Goal: Task Accomplishment & Management: Manage account settings

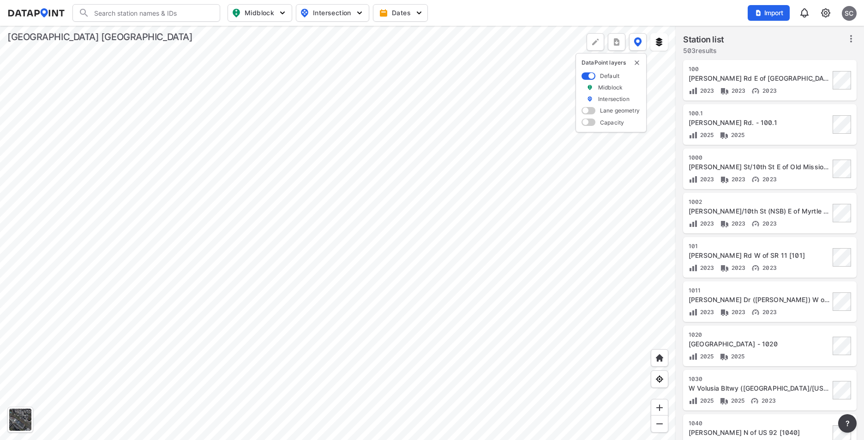
click at [683, 12] on div "SC" at bounding box center [849, 13] width 15 height 15
click at [683, 12] on img at bounding box center [825, 12] width 11 height 11
click at [683, 53] on link "User management" at bounding box center [785, 52] width 79 height 9
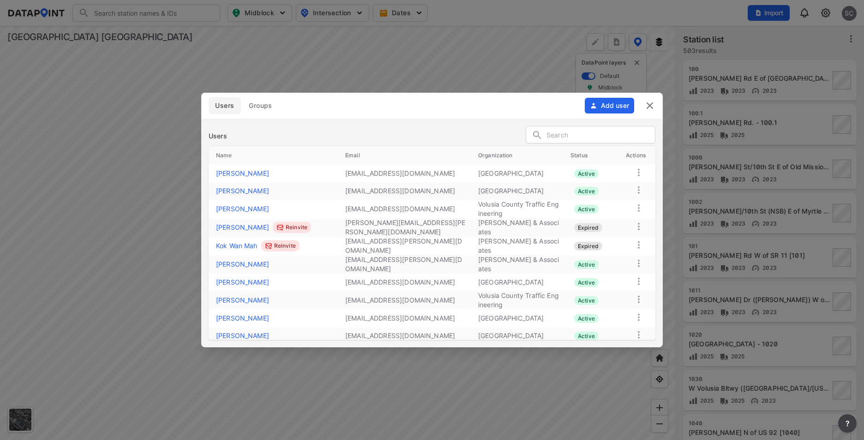
scroll to position [54, 0]
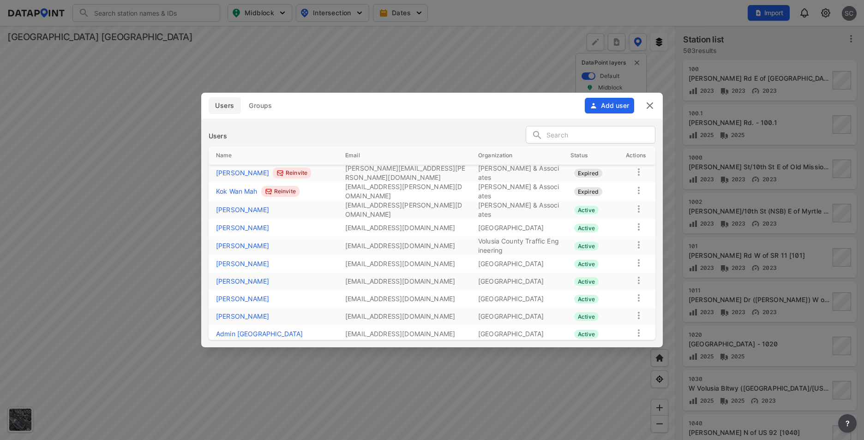
click at [639, 259] on icon at bounding box center [639, 262] width 2 height 7
click at [487, 275] on td "[GEOGRAPHIC_DATA]" at bounding box center [517, 282] width 92 height 18
click at [638, 294] on icon at bounding box center [638, 298] width 11 height 11
click at [613, 324] on label "Disable" at bounding box center [617, 323] width 23 height 9
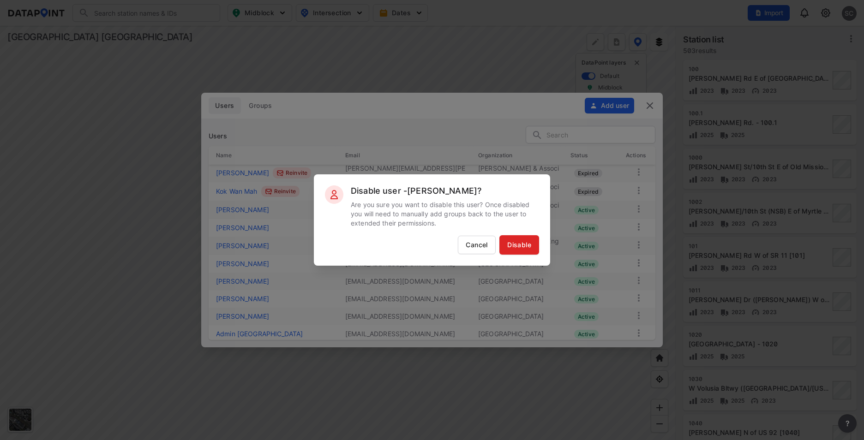
click at [512, 248] on span "Disable" at bounding box center [519, 244] width 24 height 9
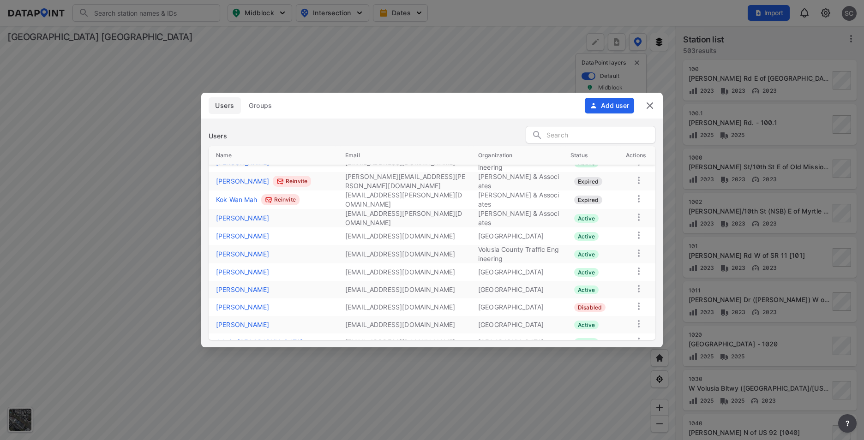
scroll to position [0, 0]
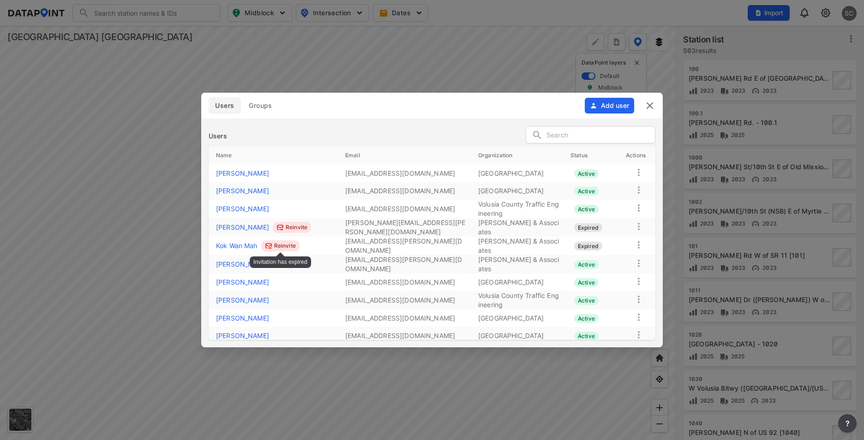
click at [288, 245] on label "Reinvite" at bounding box center [285, 245] width 22 height 9
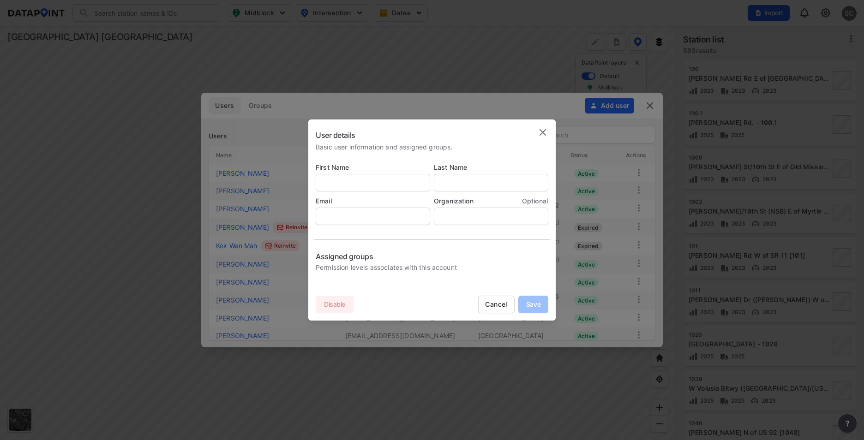
type input "Kok Wan"
type input "Mah"
type input "[EMAIL_ADDRESS][PERSON_NAME][DOMAIN_NAME]"
type input "[PERSON_NAME] & Associates"
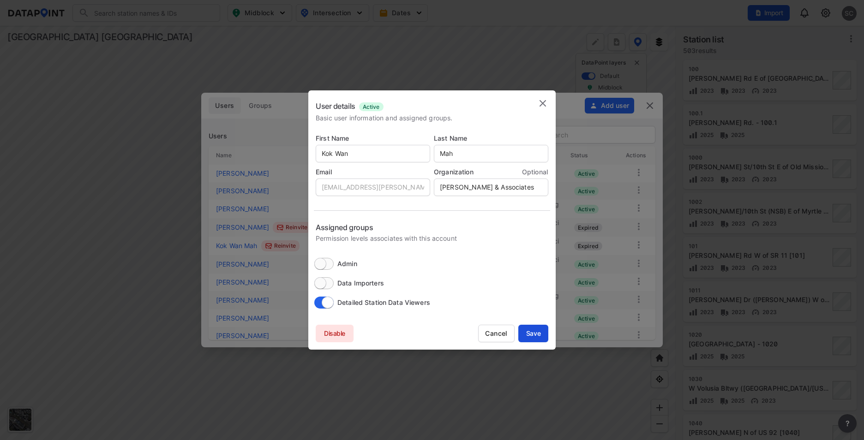
click at [531, 335] on span "Save" at bounding box center [533, 333] width 30 height 9
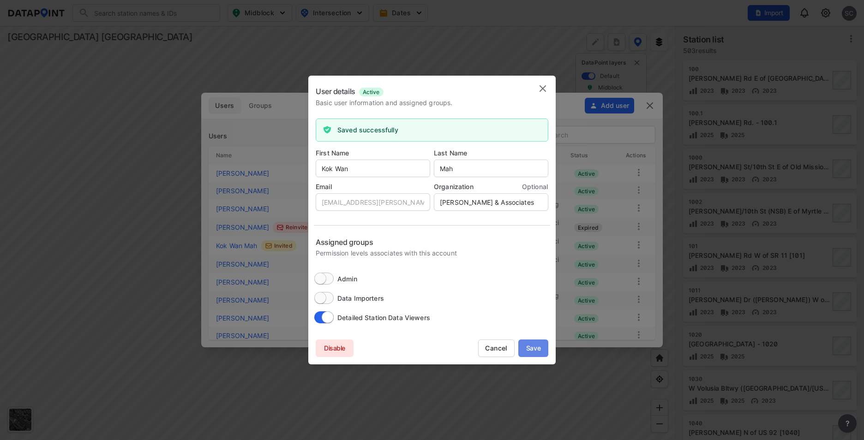
click at [533, 351] on span "Save" at bounding box center [533, 348] width 30 height 9
click at [493, 347] on span "Cancel" at bounding box center [497, 348] width 36 height 9
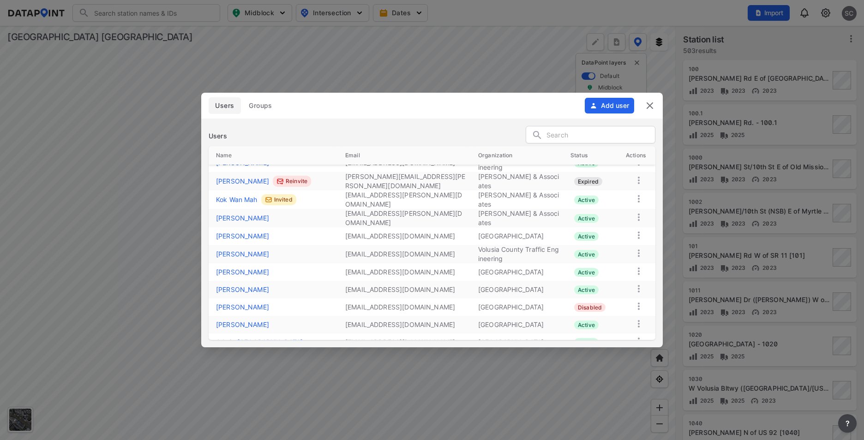
scroll to position [54, 0]
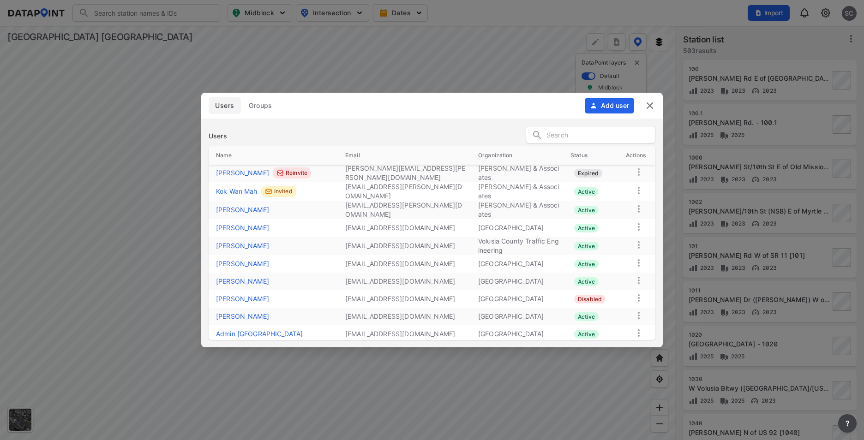
click at [604, 108] on button "Add user" at bounding box center [609, 106] width 49 height 16
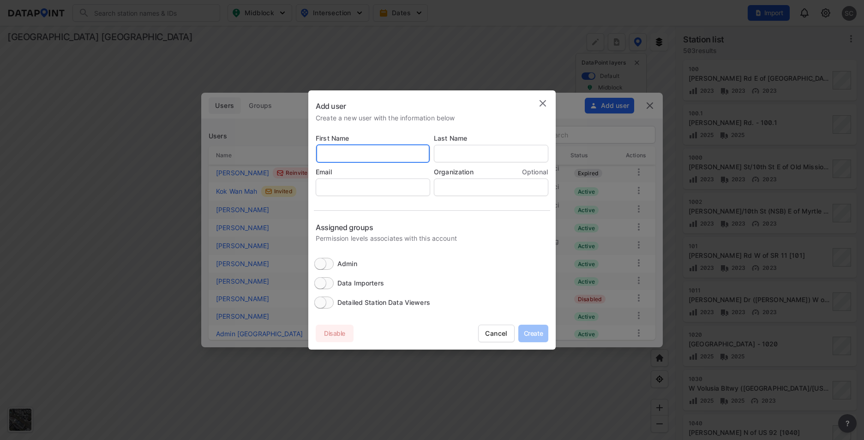
click at [352, 149] on input "text" at bounding box center [373, 153] width 114 height 18
type input "%"
type input "[PERSON_NAME]"
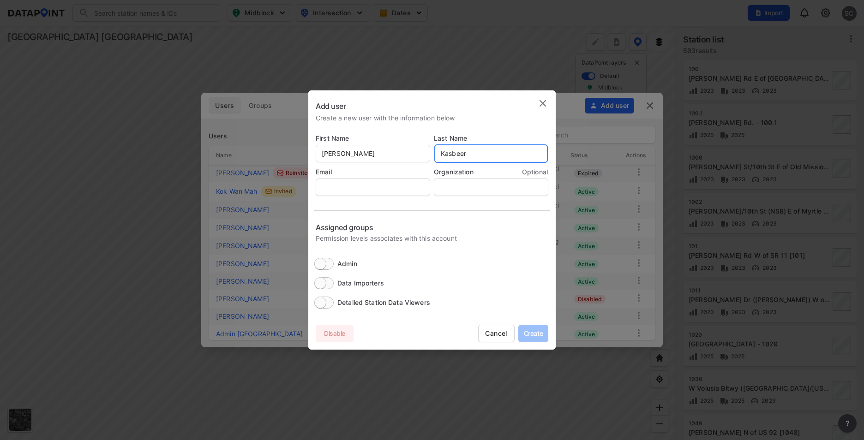
type input "Kasbeer"
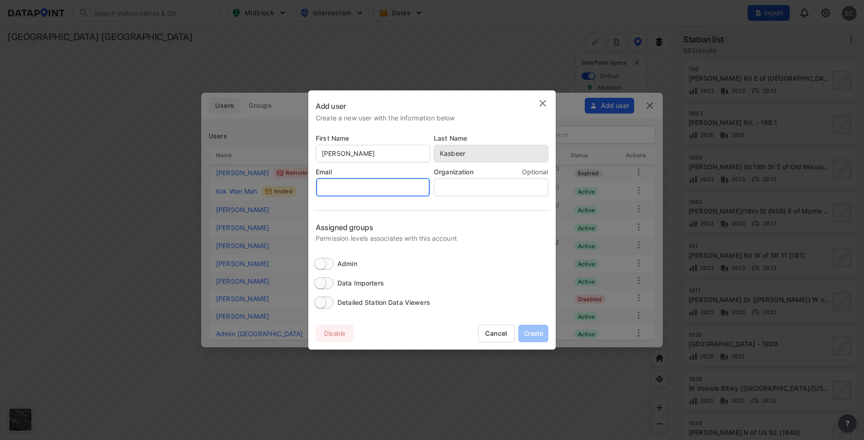
click at [355, 191] on input "email" at bounding box center [373, 187] width 114 height 18
type input "[EMAIL_ADDRESS][DOMAIN_NAME]"
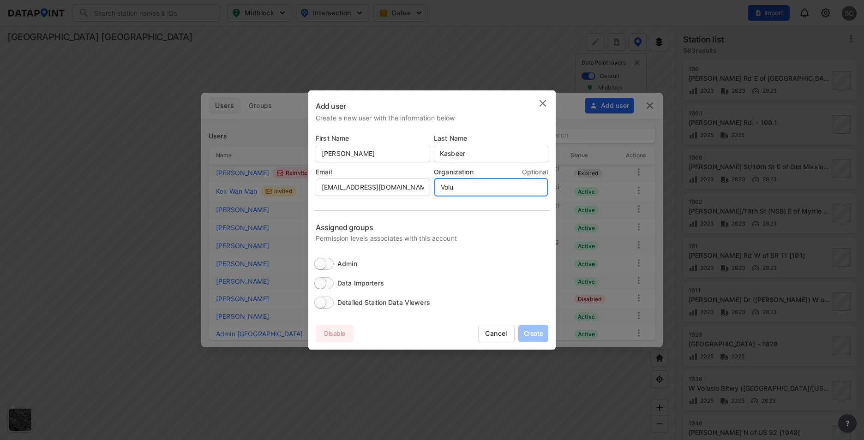
type input "[GEOGRAPHIC_DATA]"
click at [323, 304] on input "Detailed Station Data Viewers" at bounding box center [320, 303] width 36 height 12
checkbox input "true"
click at [538, 335] on span "Create" at bounding box center [533, 333] width 30 height 9
checkbox input "false"
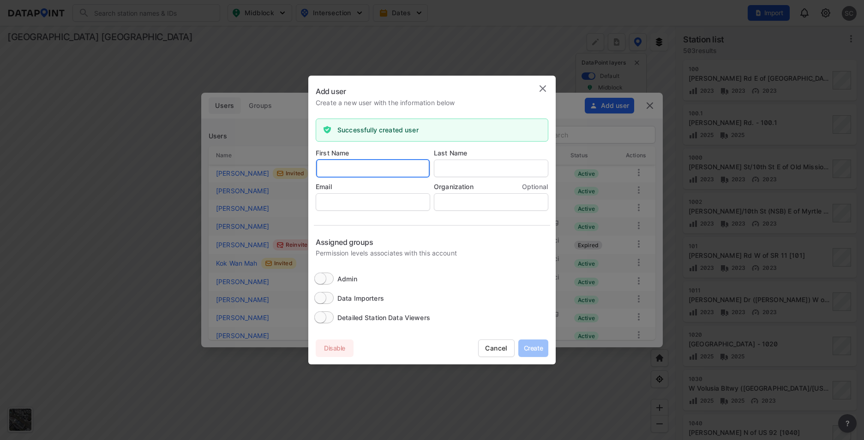
click at [376, 169] on input "text" at bounding box center [373, 168] width 114 height 18
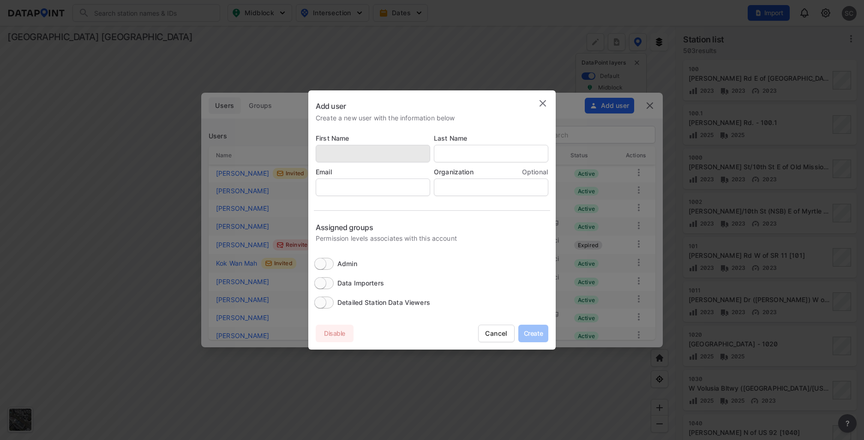
click at [490, 334] on span "Cancel" at bounding box center [497, 333] width 36 height 9
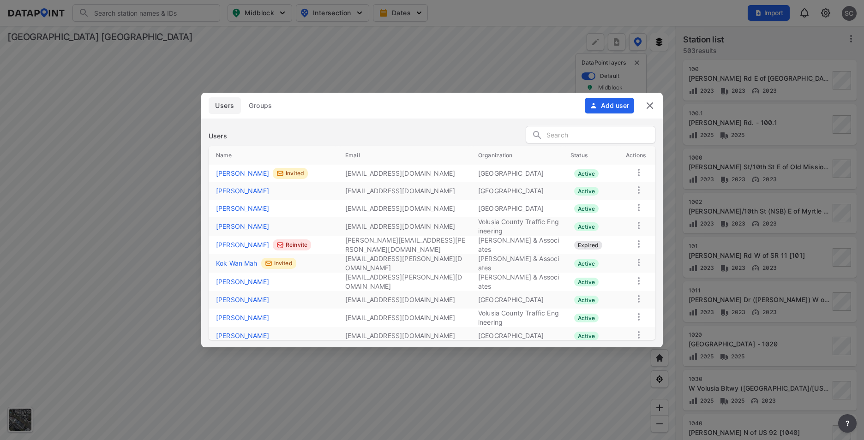
scroll to position [72, 0]
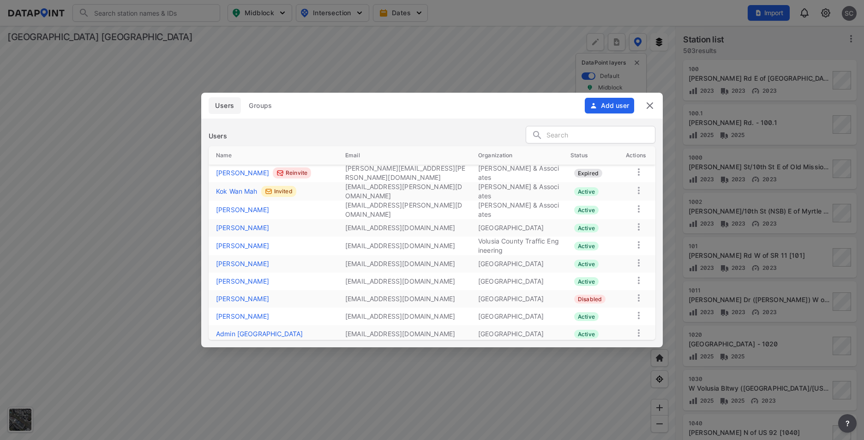
click at [652, 106] on img at bounding box center [649, 105] width 11 height 11
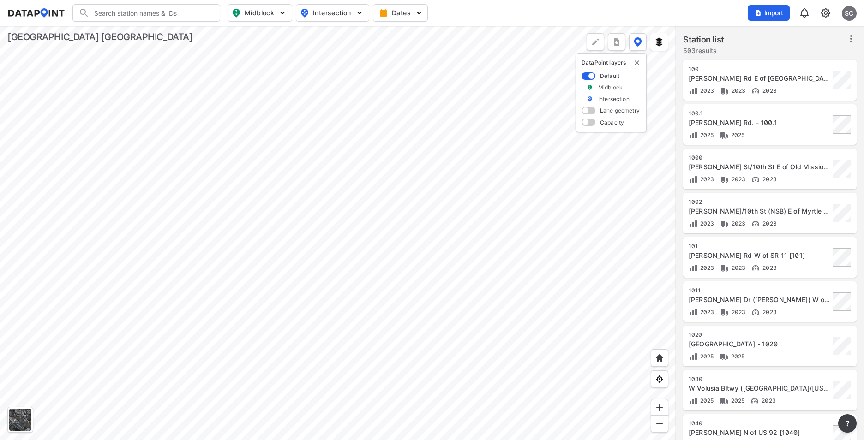
click at [683, 15] on div "SC" at bounding box center [849, 13] width 15 height 15
click at [683, 56] on p "Log out" at bounding box center [818, 53] width 78 height 17
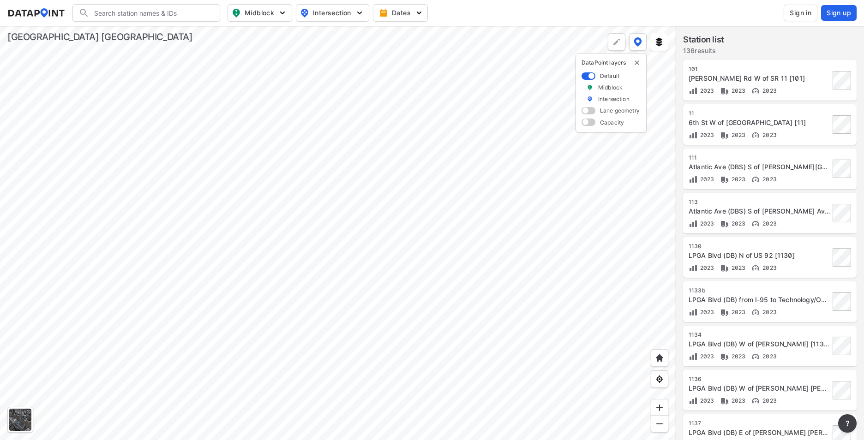
click at [438, 408] on div at bounding box center [338, 233] width 676 height 414
click at [397, 135] on div at bounding box center [338, 233] width 676 height 414
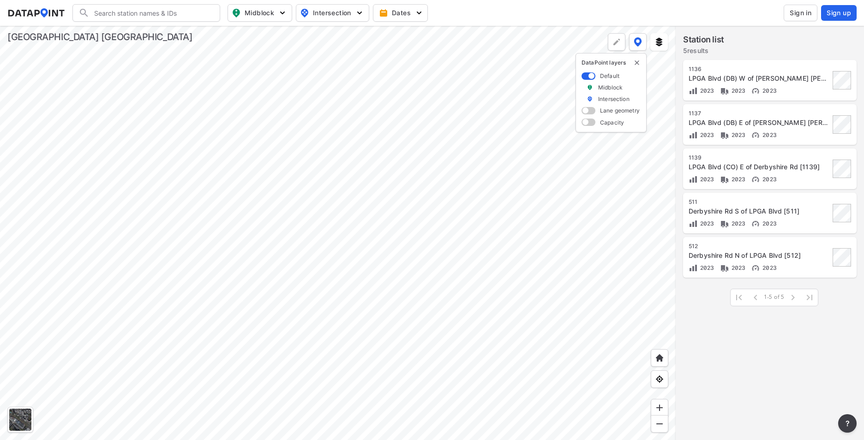
click at [468, 172] on div at bounding box center [338, 233] width 676 height 414
click at [283, 245] on div at bounding box center [338, 233] width 676 height 414
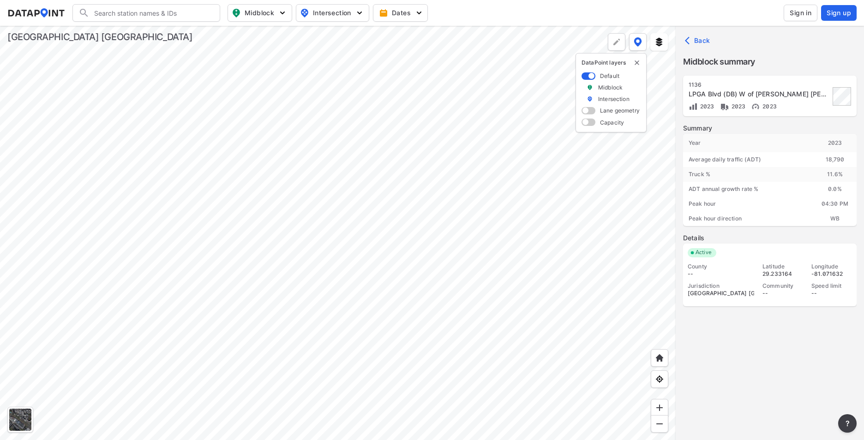
click at [387, 227] on div at bounding box center [338, 233] width 676 height 414
click at [112, 313] on div at bounding box center [338, 233] width 676 height 414
click at [472, 137] on div at bounding box center [338, 233] width 676 height 414
